Goal: Information Seeking & Learning: Learn about a topic

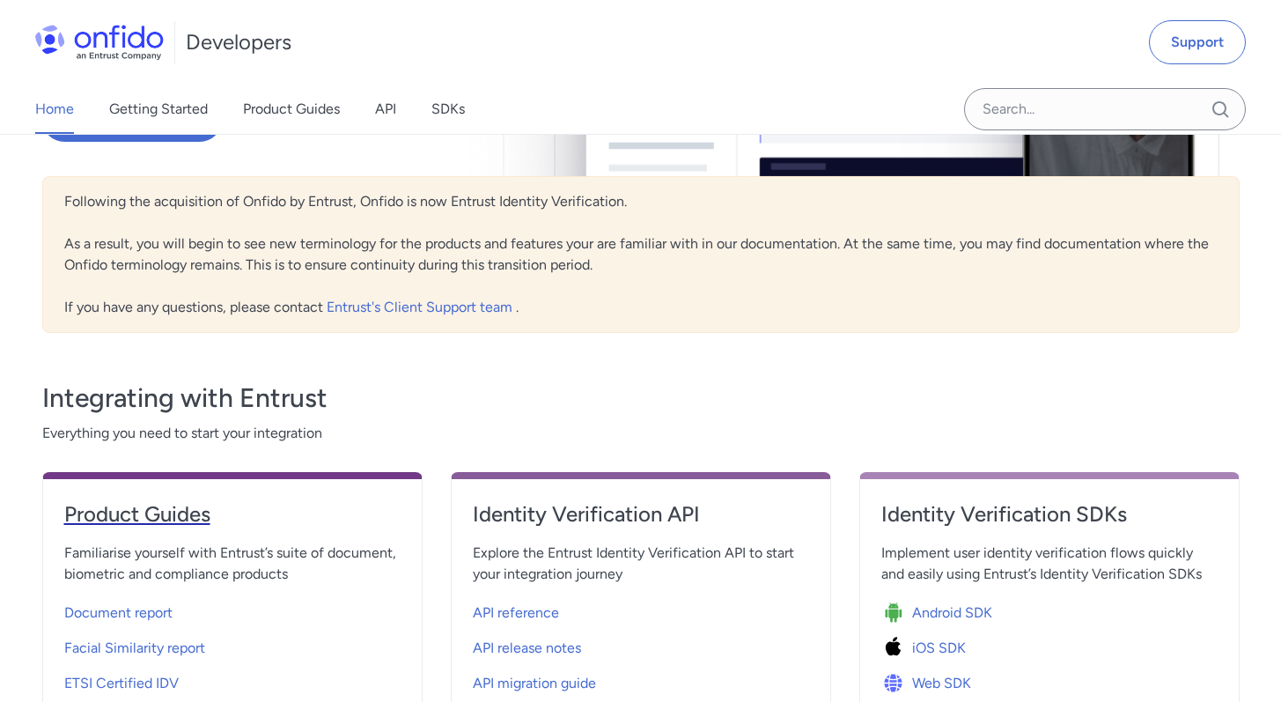
scroll to position [464, 0]
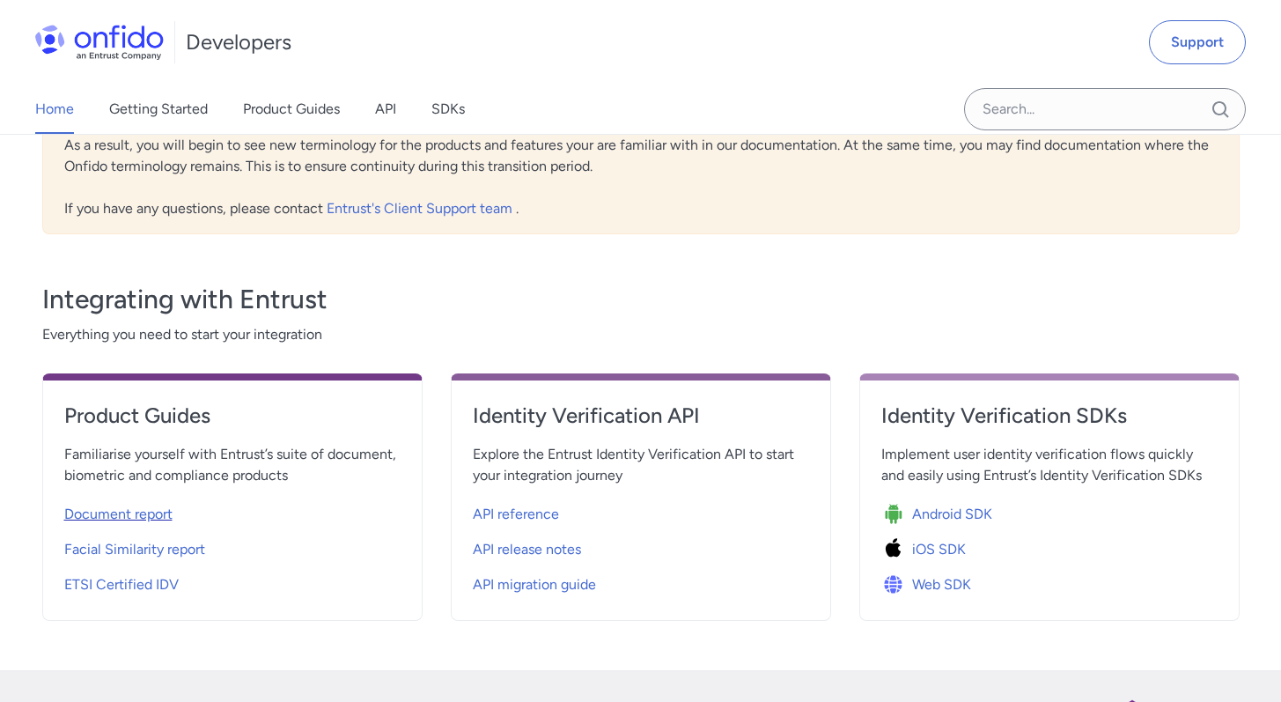
click at [160, 508] on span "Document report" at bounding box center [118, 514] width 108 height 21
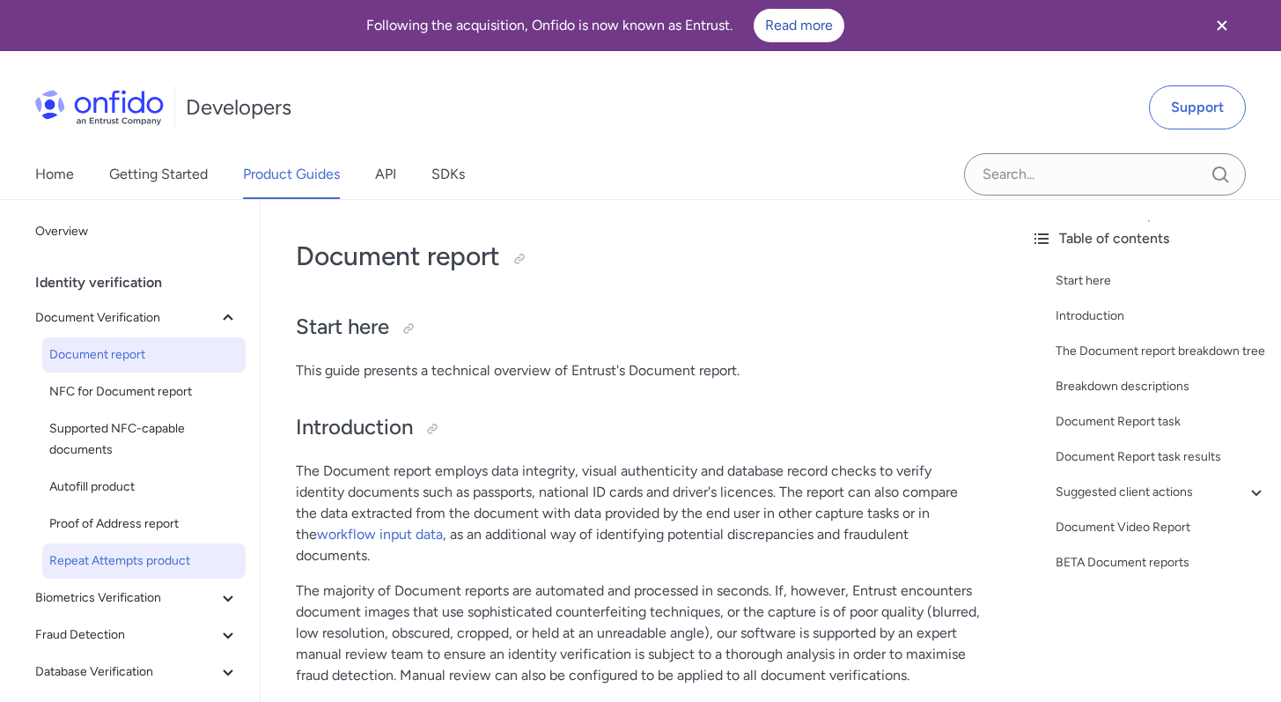
click at [125, 560] on span "Repeat Attempts product" at bounding box center [143, 560] width 189 height 21
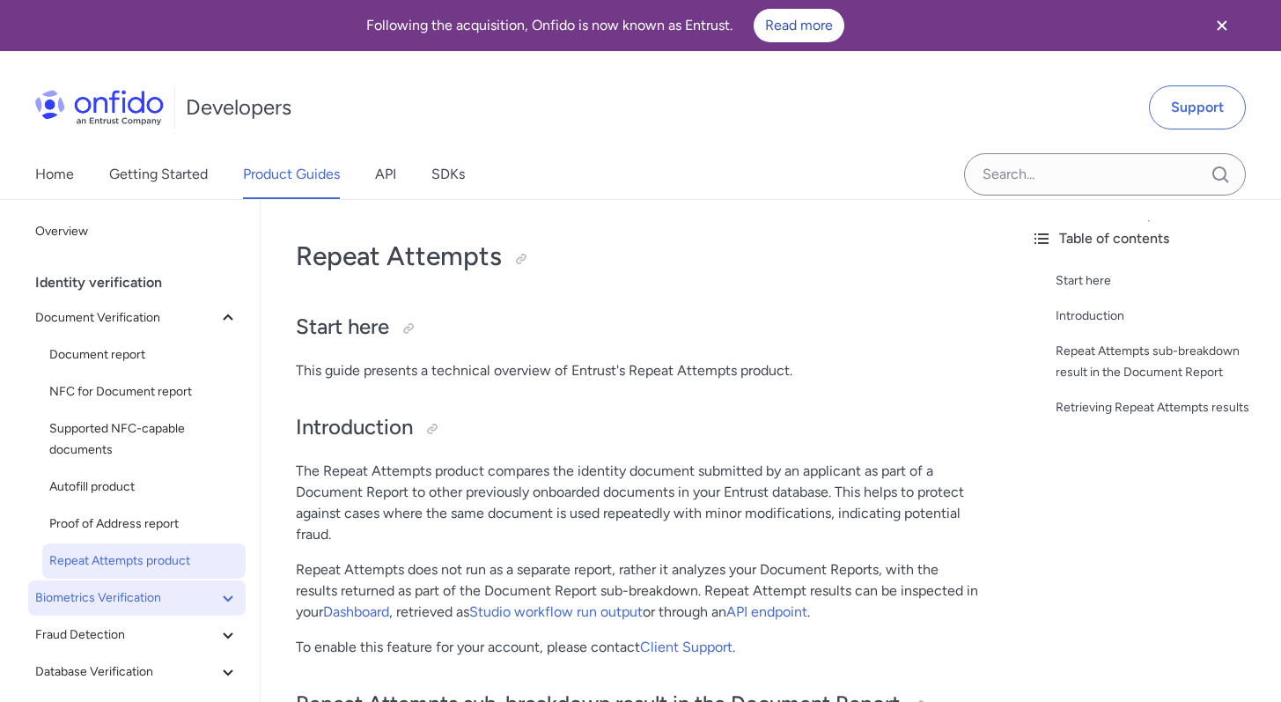
click at [132, 608] on span "Biometrics Verification" at bounding box center [126, 597] width 182 height 21
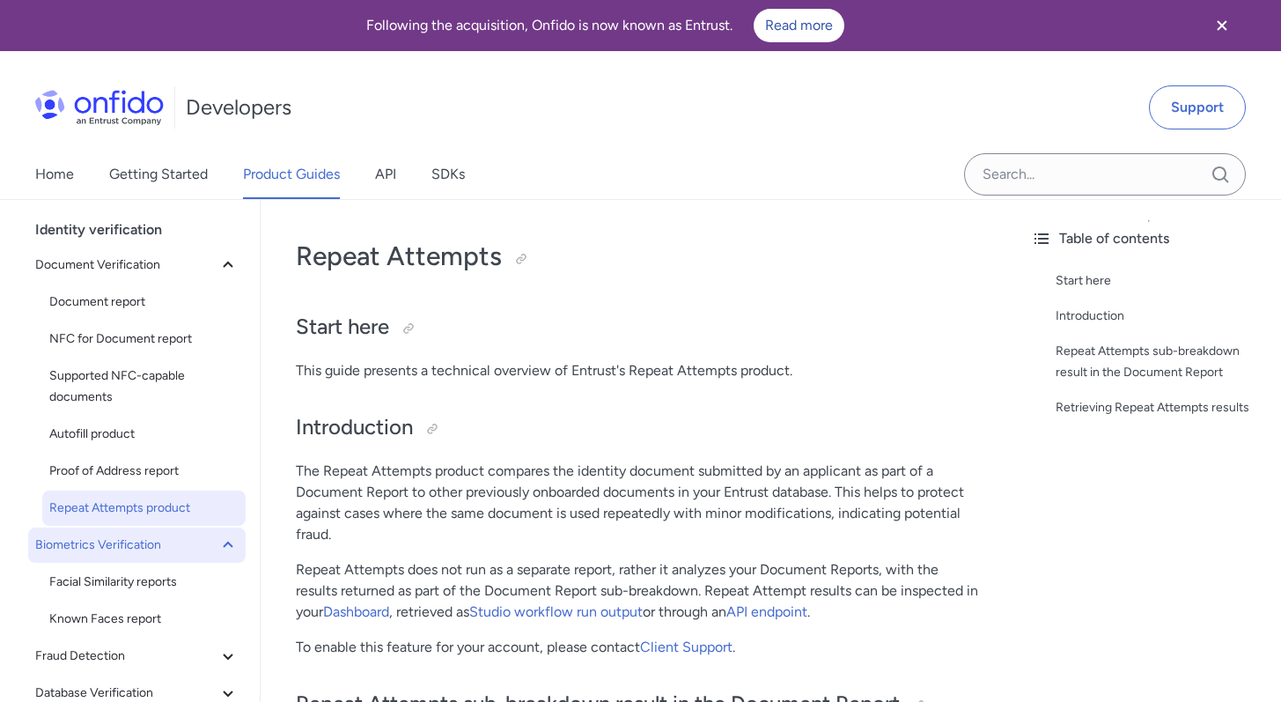
scroll to position [133, 0]
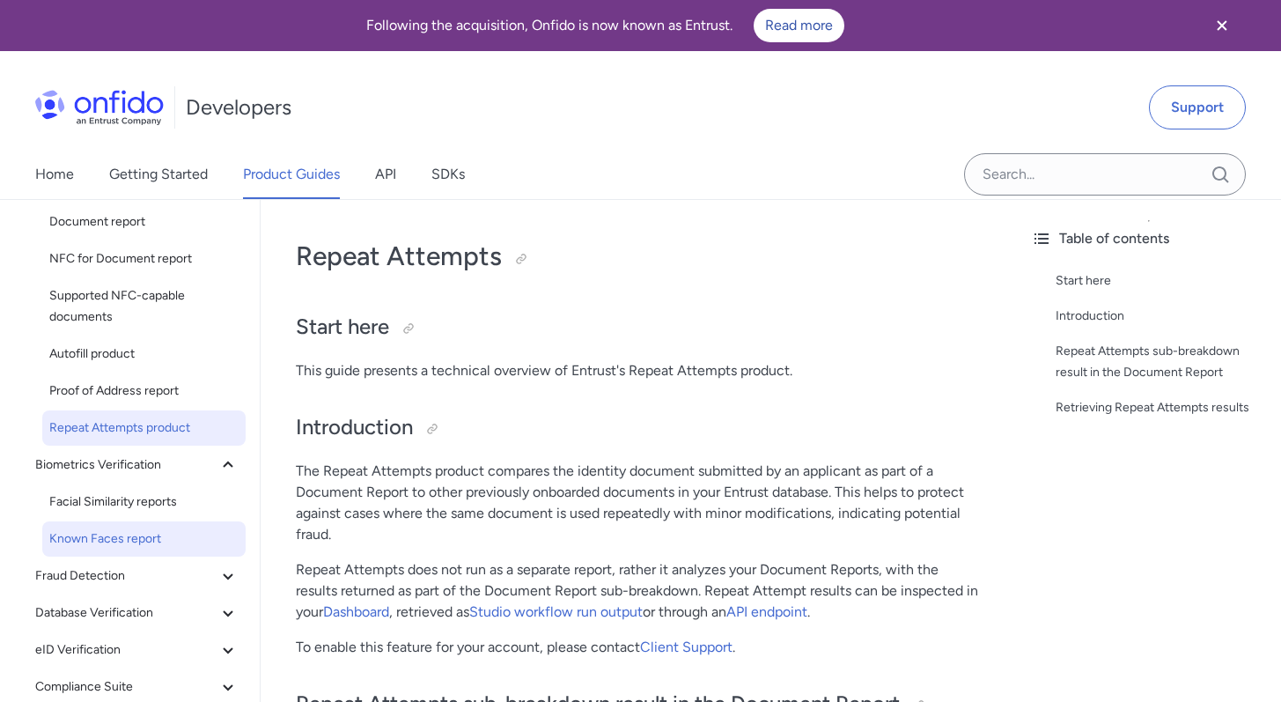
click at [132, 549] on link "Known Faces report" at bounding box center [143, 538] width 203 height 35
